Goal: Information Seeking & Learning: Learn about a topic

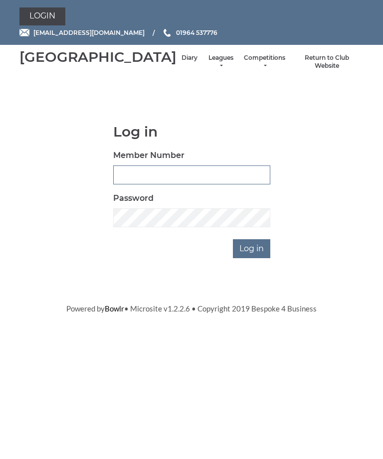
type input "0132"
click at [252, 258] on input "Log in" at bounding box center [251, 248] width 37 height 19
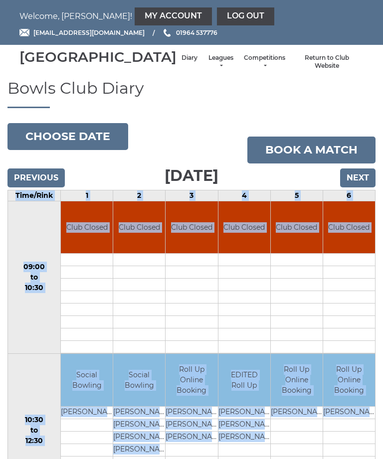
click at [207, 70] on link "Leagues" at bounding box center [220, 62] width 26 height 16
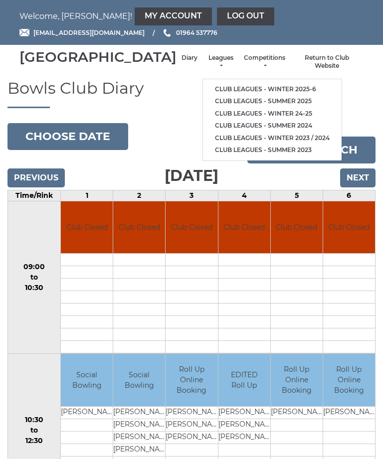
click at [258, 118] on link "Club leagues - Winter 24-25" at bounding box center [272, 114] width 139 height 12
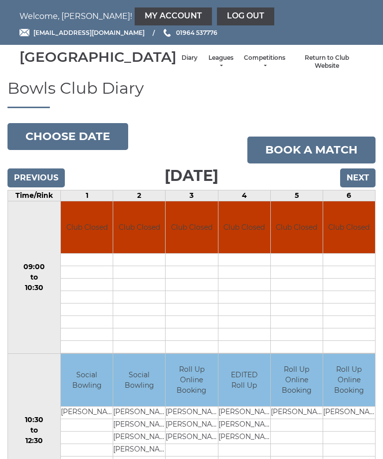
click at [207, 70] on link "Leagues" at bounding box center [220, 62] width 26 height 16
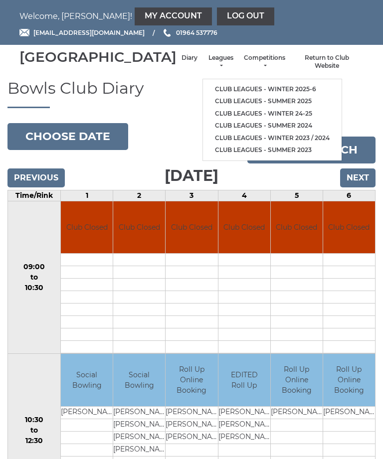
click at [267, 90] on link "Club leagues - Winter 2025-6" at bounding box center [272, 89] width 139 height 12
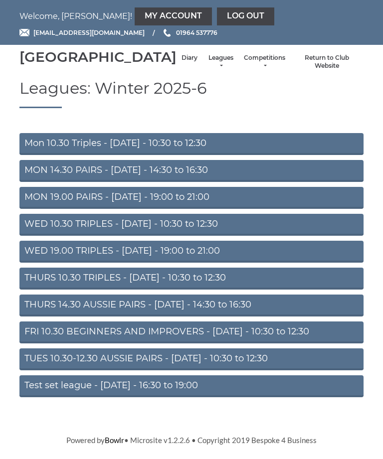
click at [210, 209] on link "MON 19.00 PAIRS - [DATE] - 19:00 to 21:00" at bounding box center [191, 198] width 344 height 22
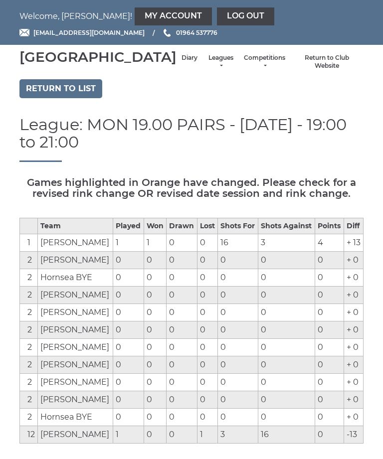
click at [207, 70] on link "Leagues" at bounding box center [220, 62] width 26 height 16
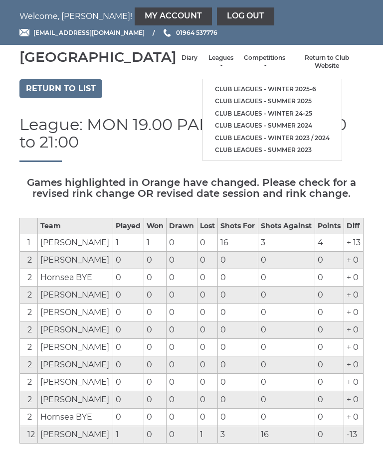
click at [266, 92] on link "Club leagues - Winter 2025-6" at bounding box center [272, 89] width 139 height 12
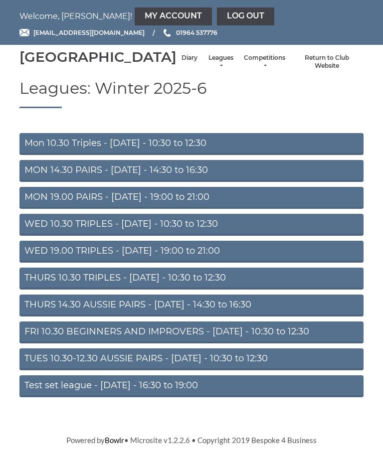
click at [220, 371] on link "TUES 10.30-12.30 AUSSIE PAIRS - [DATE] - 10:30 to 12:30" at bounding box center [191, 360] width 344 height 22
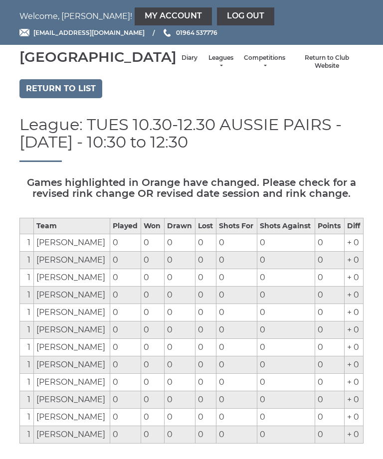
click at [239, 64] on li "Competitions Club competitions - Winter 2025-6 Club competitions - Summer 2025 …" at bounding box center [264, 62] width 51 height 26
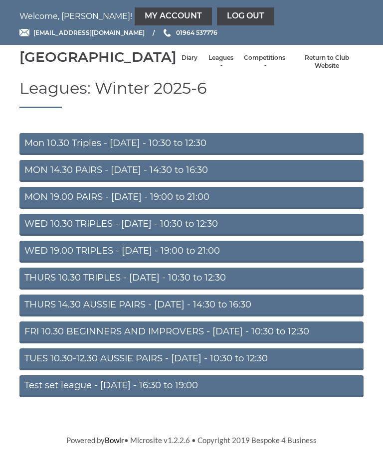
click at [183, 155] on link "Mon 10.30 Triples - [DATE] - 10:30 to 12:30" at bounding box center [191, 144] width 344 height 22
